Goal: Task Accomplishment & Management: Complete application form

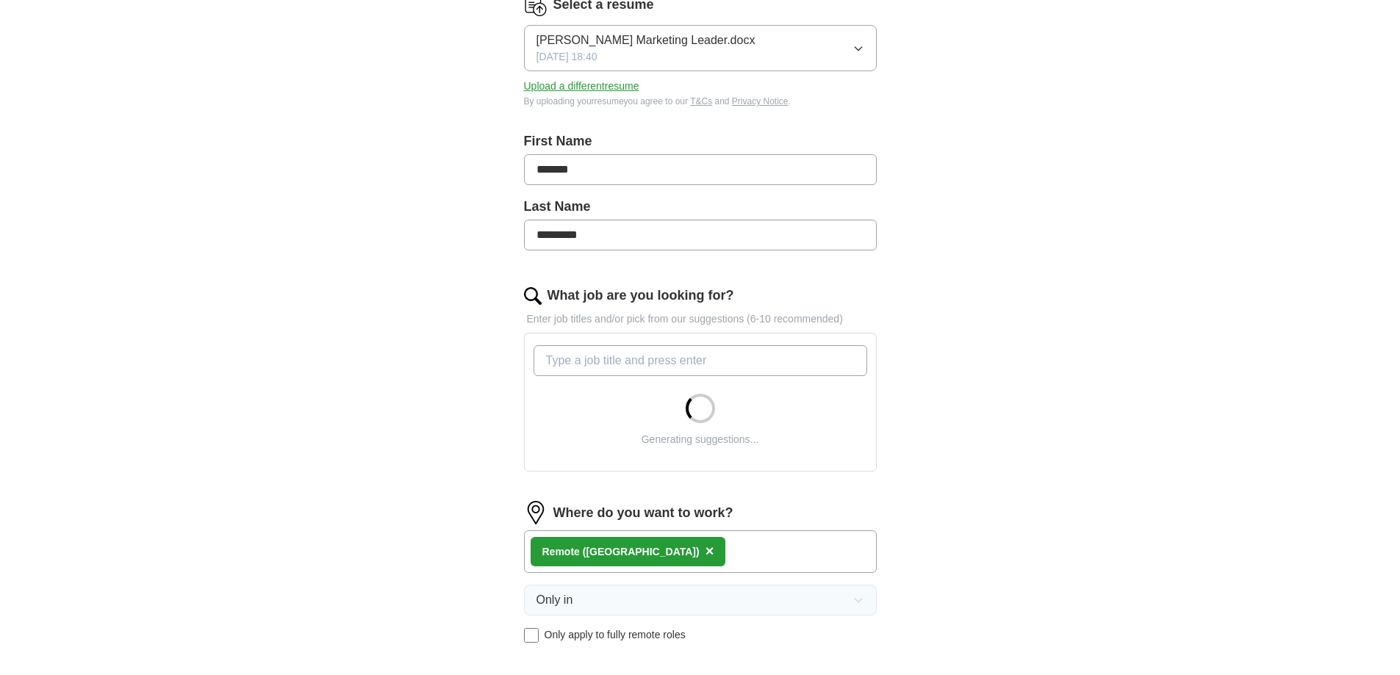
scroll to position [209, 0]
click at [626, 358] on input "What job are you looking for?" at bounding box center [701, 360] width 334 height 31
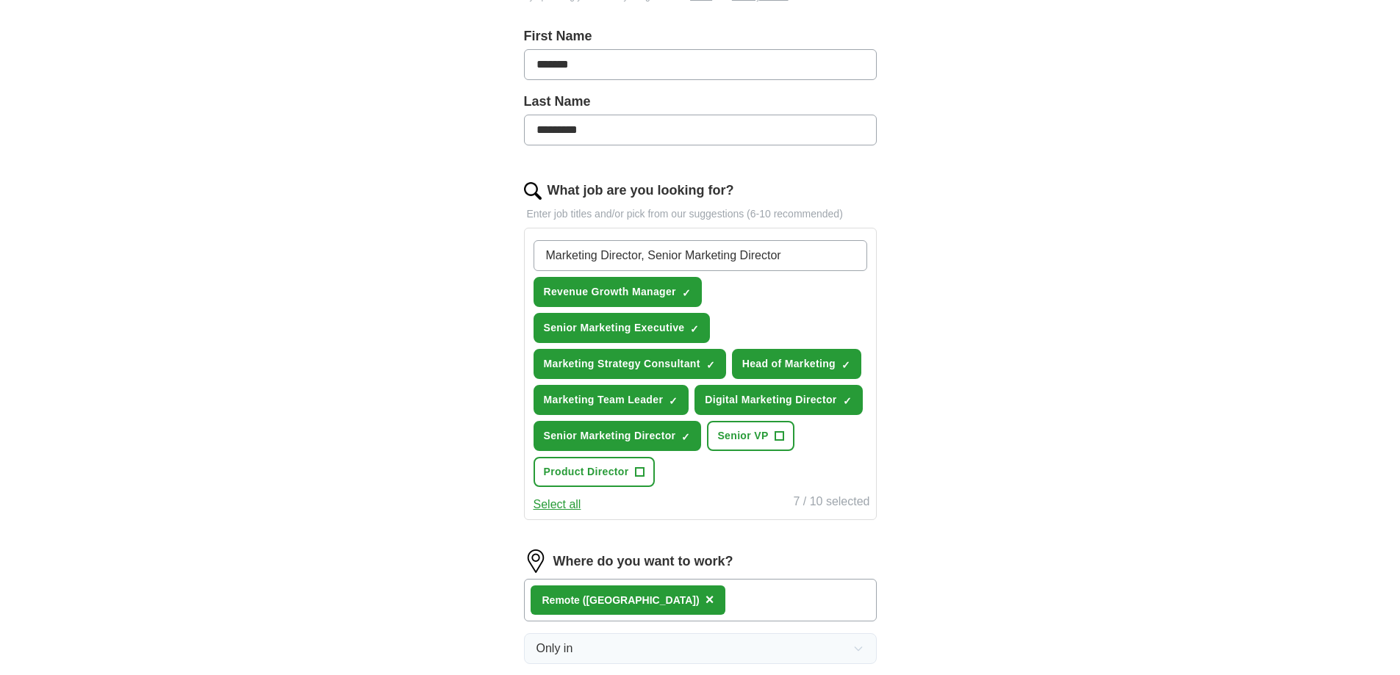
scroll to position [315, 0]
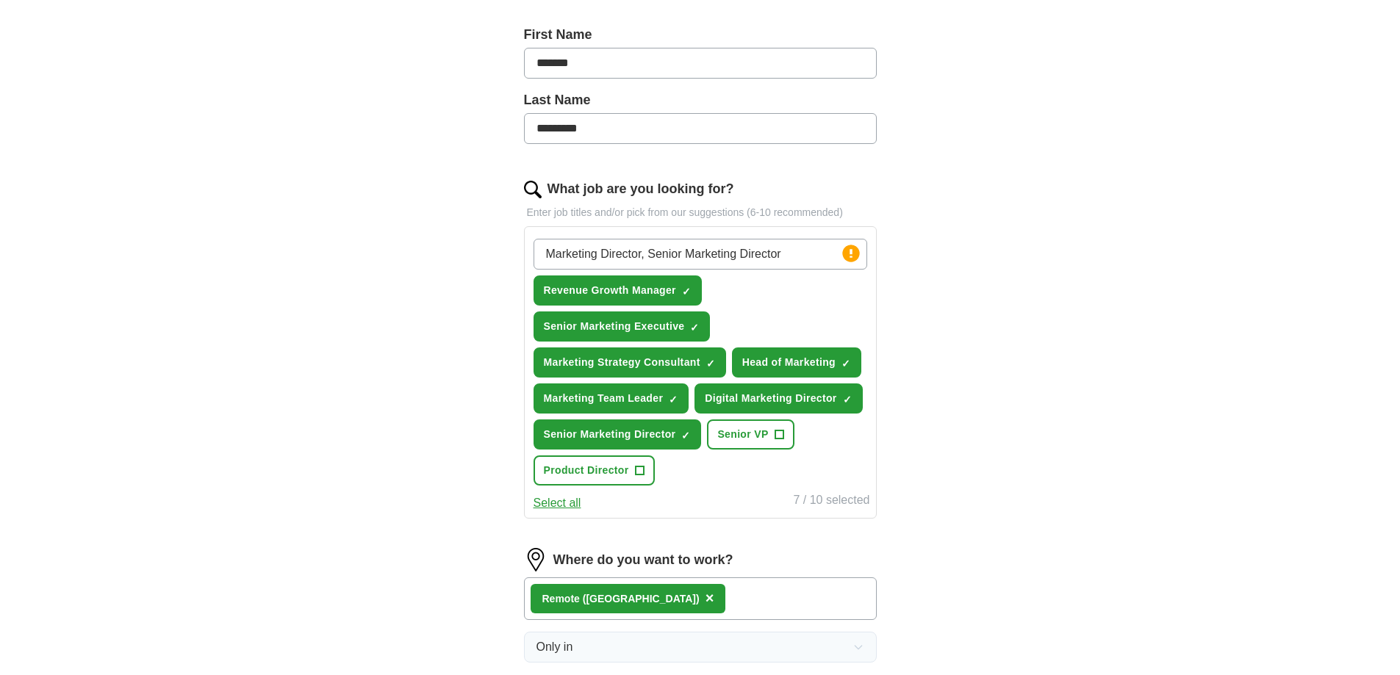
click at [572, 505] on button "Select all" at bounding box center [558, 504] width 48 height 18
click at [0, 0] on span "×" at bounding box center [0, 0] width 0 height 0
drag, startPoint x: 789, startPoint y: 254, endPoint x: 645, endPoint y: 258, distance: 144.1
click at [645, 258] on input "Marketing Director, Senior Marketing Director" at bounding box center [701, 254] width 334 height 31
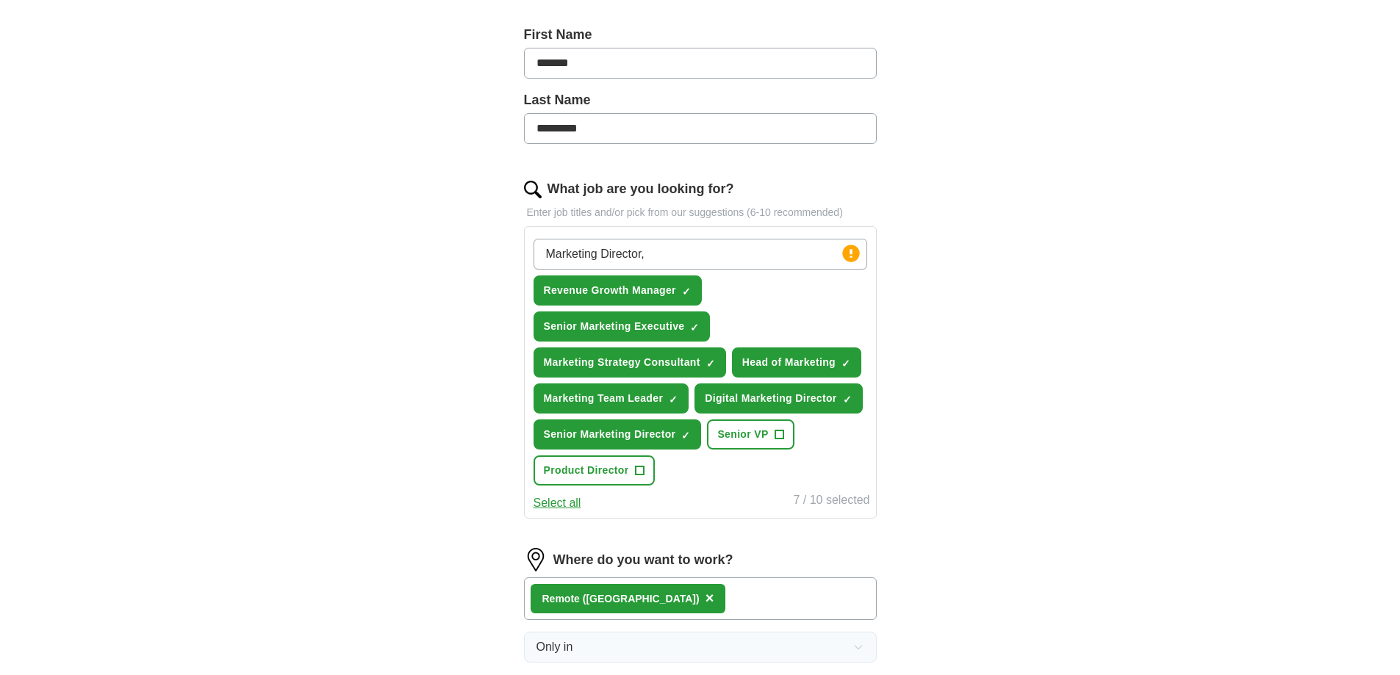
type input "Marketing Director"
click at [687, 261] on input "What job are you looking for?" at bounding box center [701, 254] width 334 height 31
type input "Senior Marketing Director"
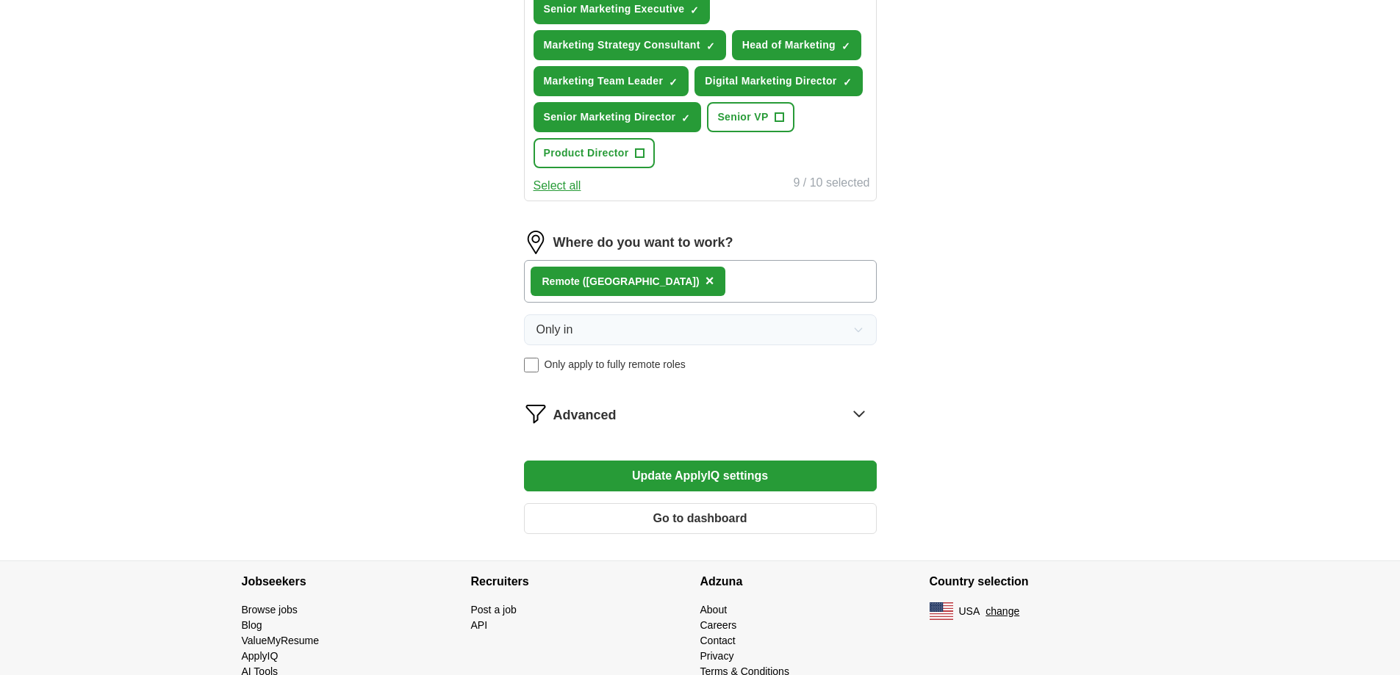
scroll to position [683, 0]
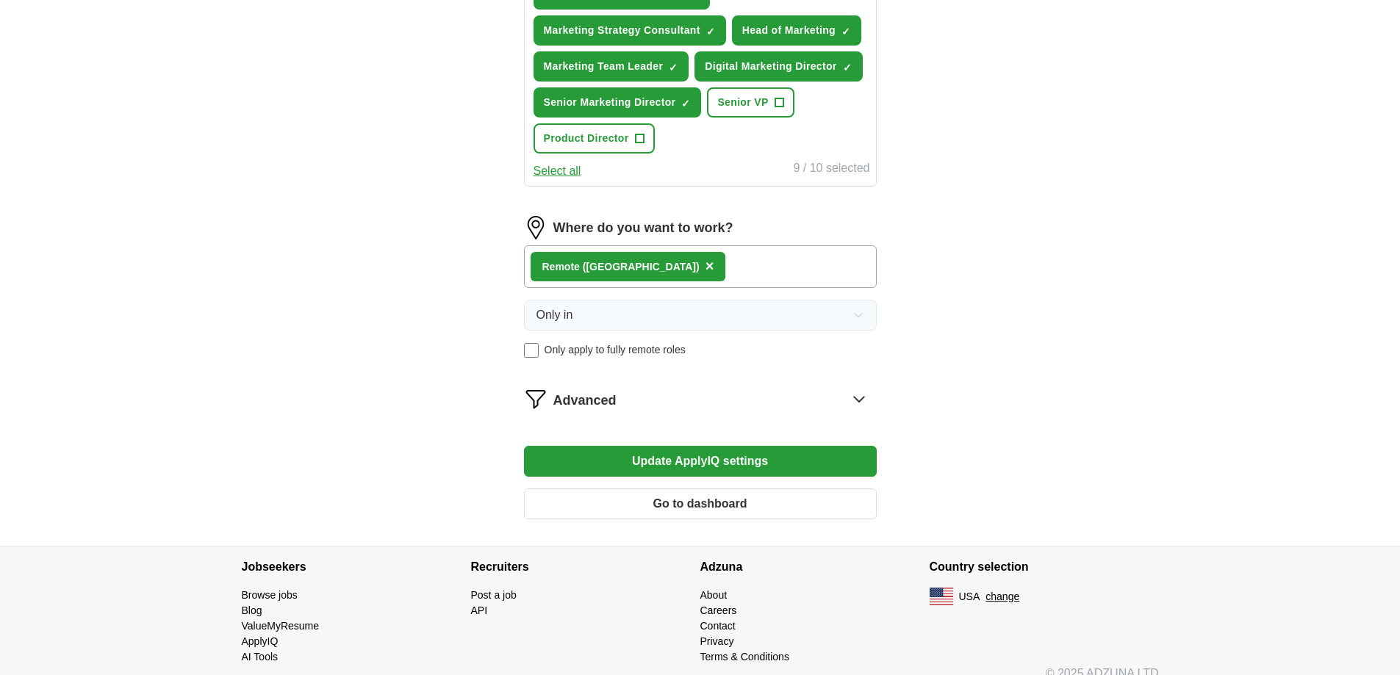
click at [675, 459] on button "Update ApplyIQ settings" at bounding box center [700, 461] width 353 height 31
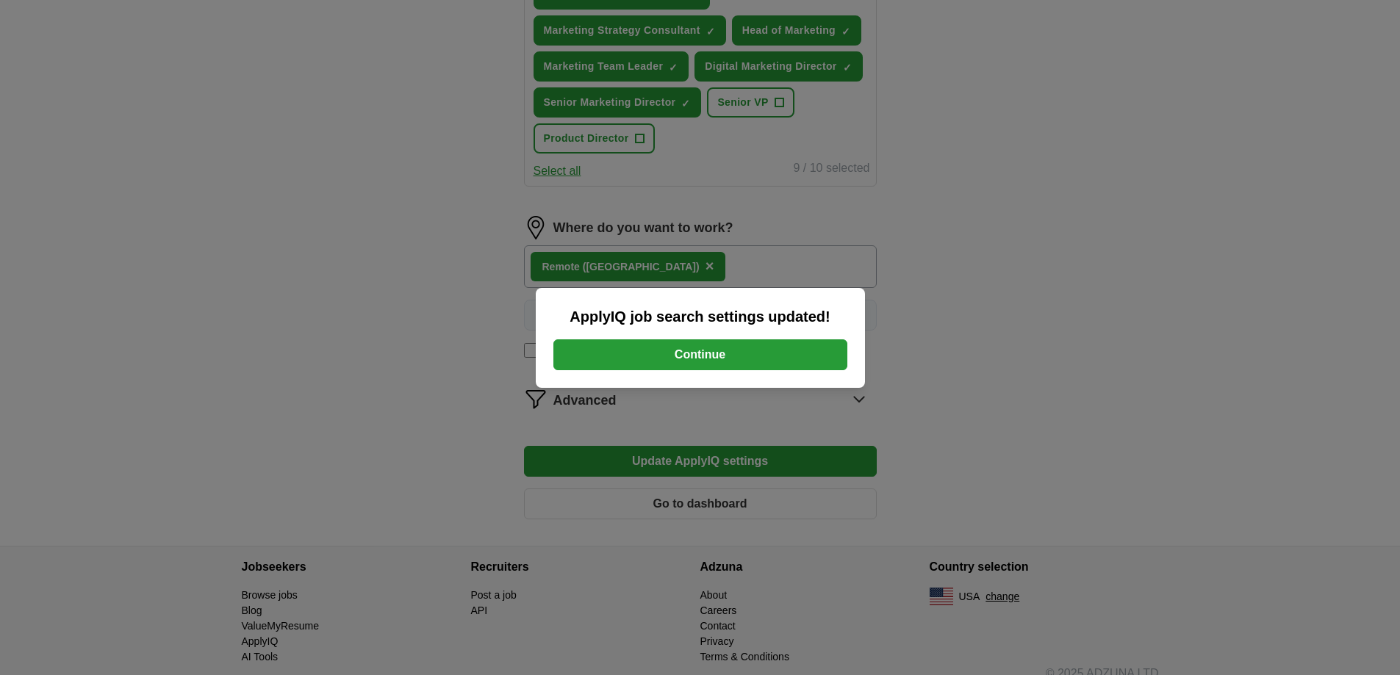
click at [693, 357] on button "Continue" at bounding box center [700, 355] width 294 height 31
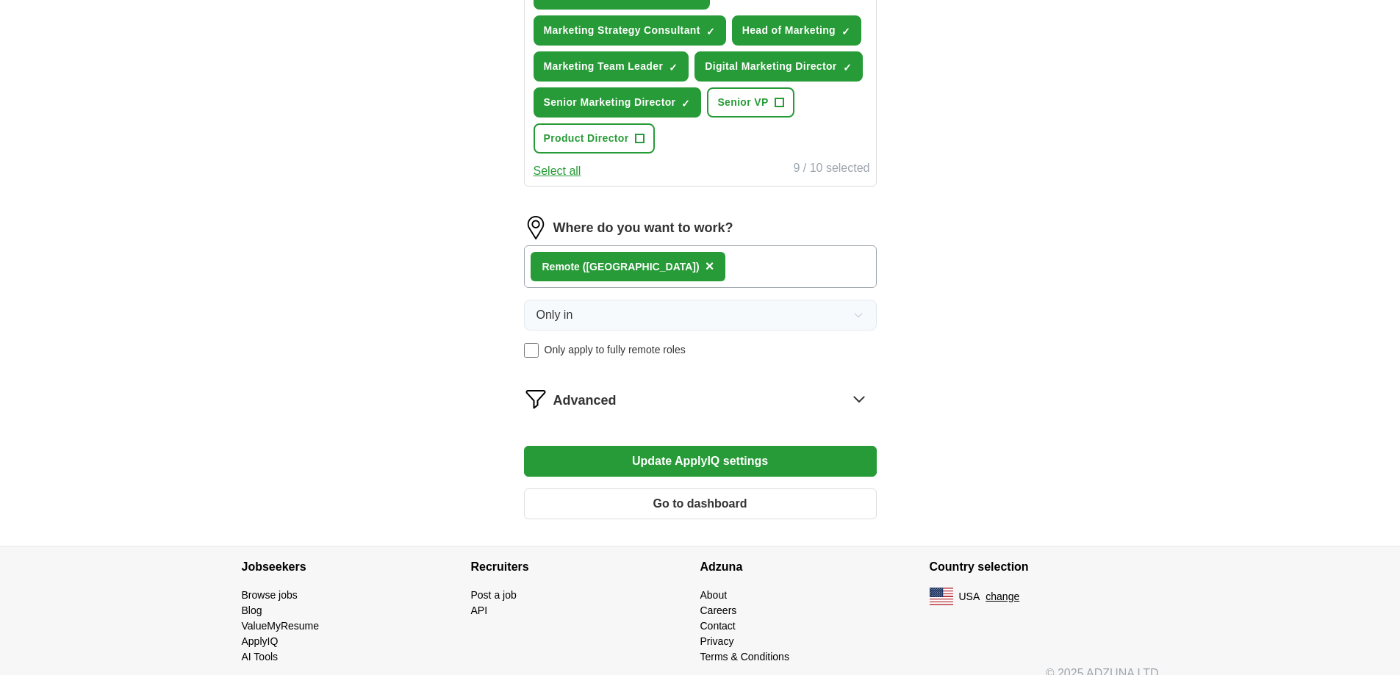
click at [709, 464] on button "Update ApplyIQ settings" at bounding box center [700, 461] width 353 height 31
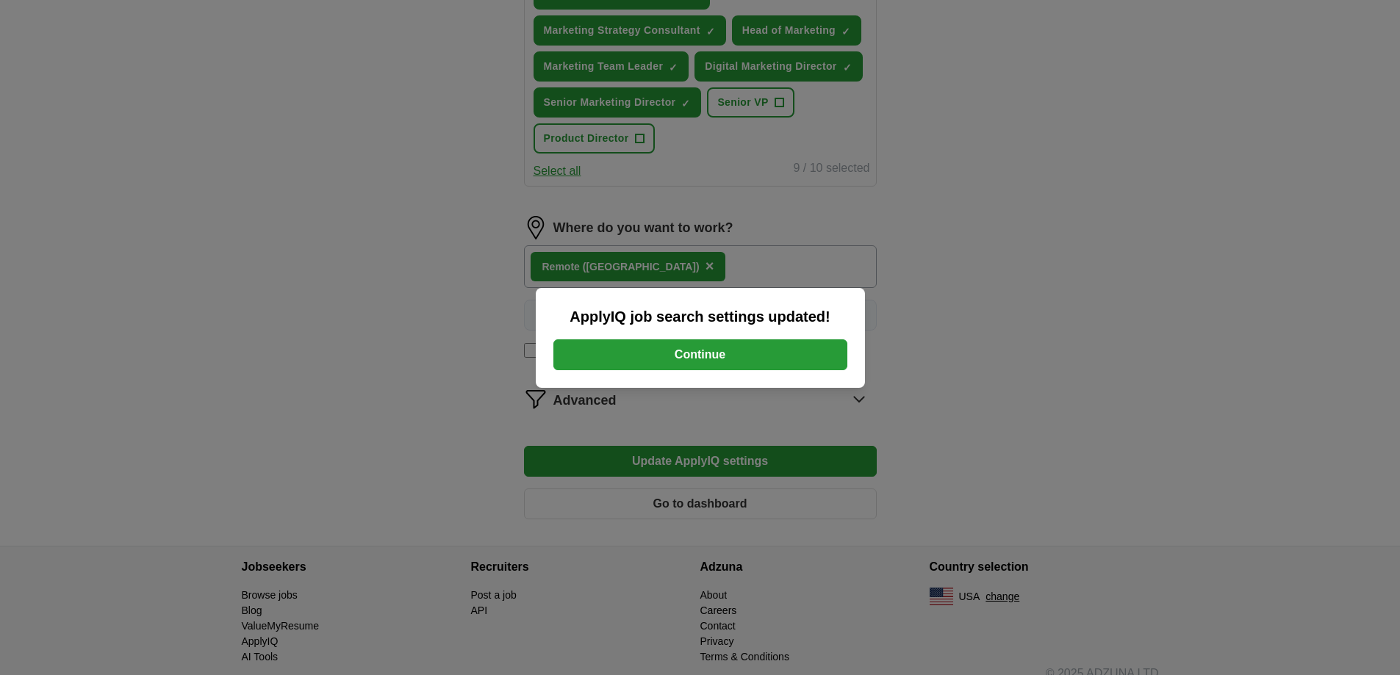
click at [794, 350] on button "Continue" at bounding box center [700, 355] width 294 height 31
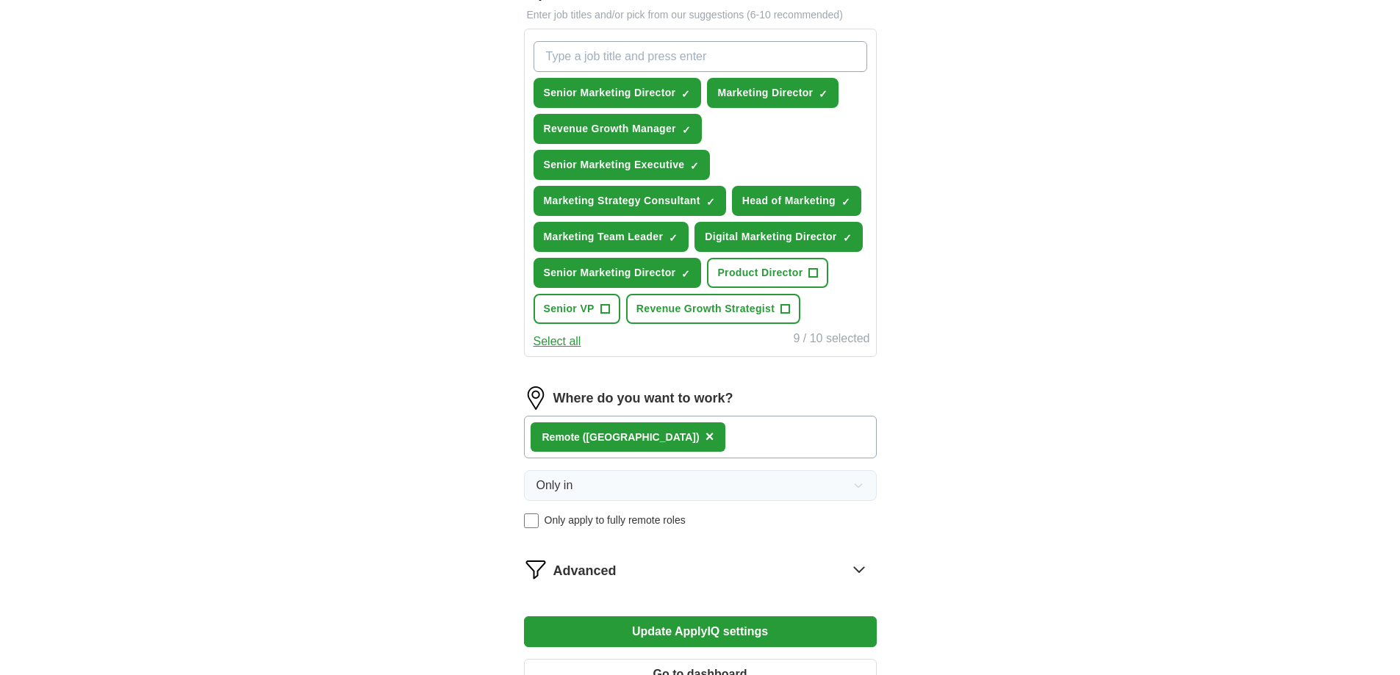
scroll to position [702, 0]
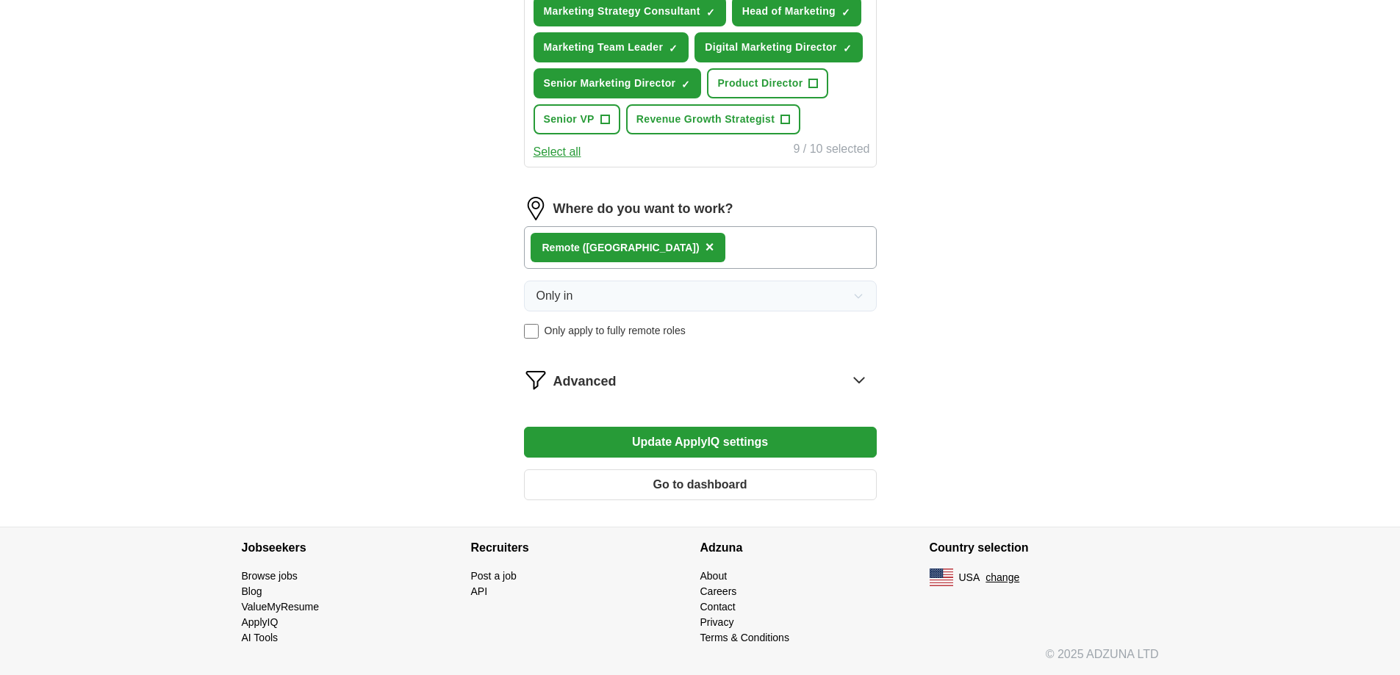
click at [718, 492] on button "Go to dashboard" at bounding box center [700, 485] width 353 height 31
